Goal: Navigation & Orientation: Find specific page/section

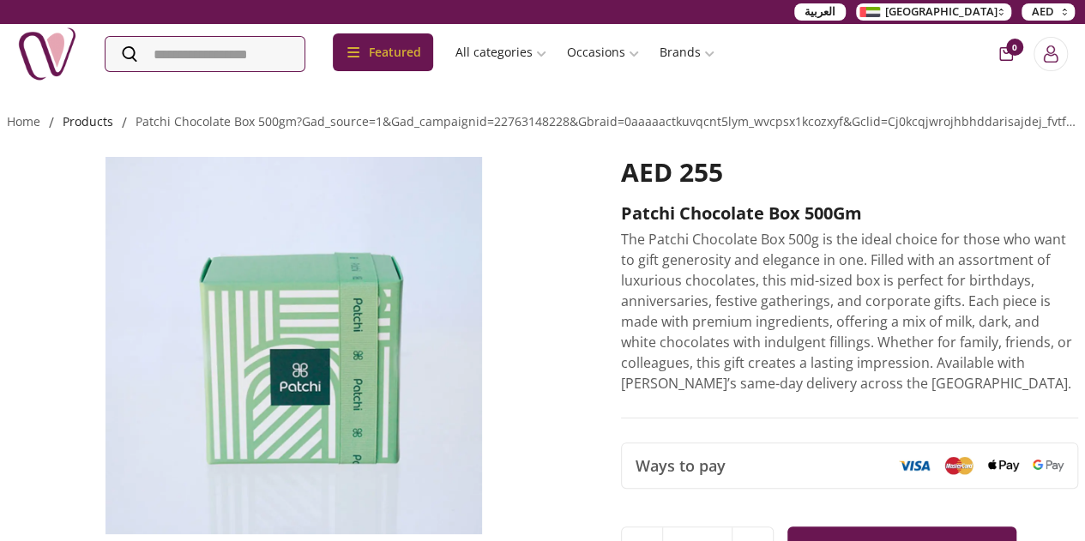
click at [105, 116] on link "products" at bounding box center [88, 121] width 51 height 16
